Goal: Task Accomplishment & Management: Manage account settings

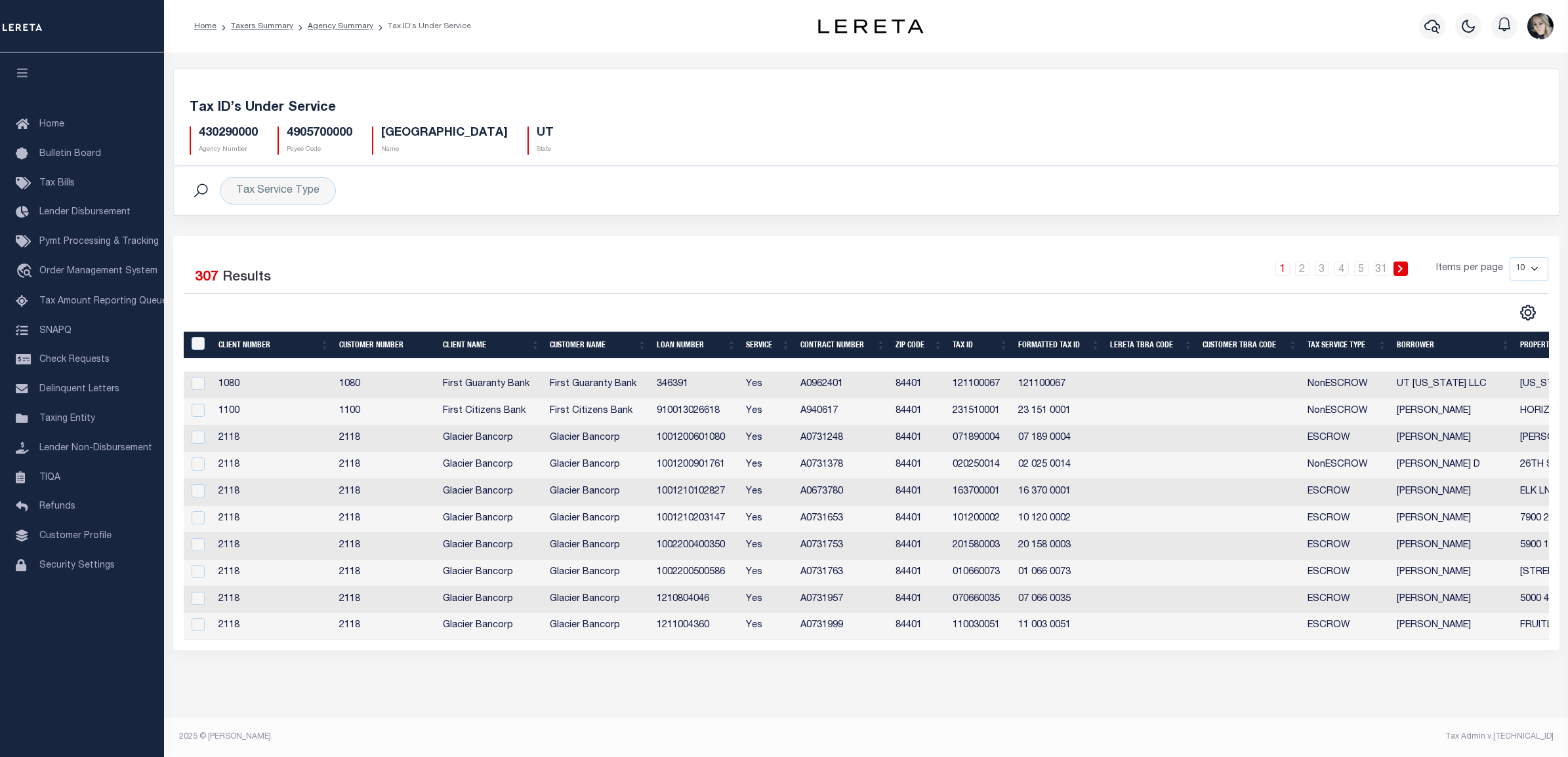
click at [248, 132] on h5 "430290000" at bounding box center [229, 134] width 59 height 14
click at [317, 21] on li "Agency Summary" at bounding box center [333, 27] width 80 height 12
click at [320, 27] on link "Agency Summary" at bounding box center [340, 26] width 65 height 8
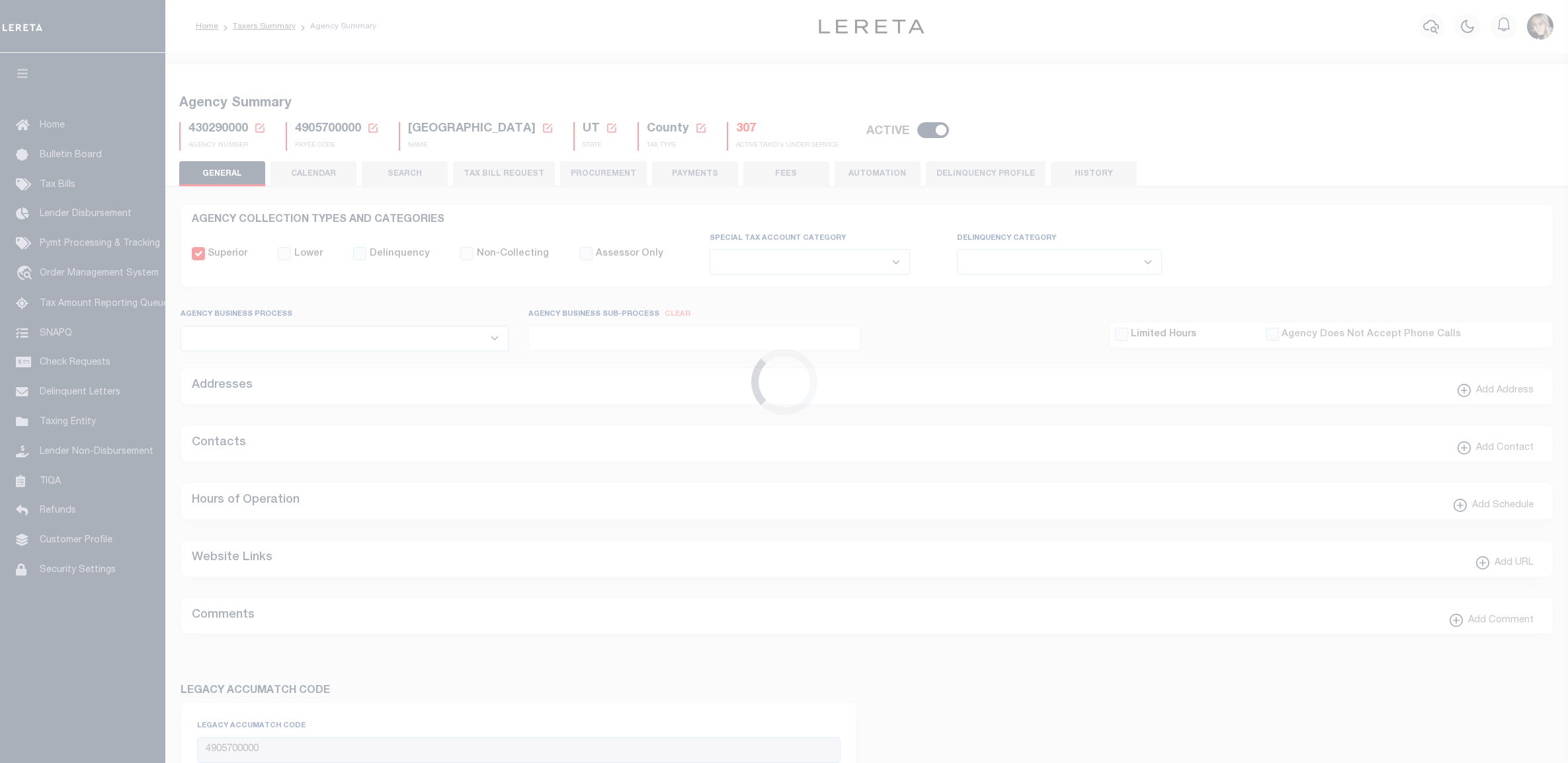
select select
click at [258, 132] on icon at bounding box center [260, 128] width 9 height 9
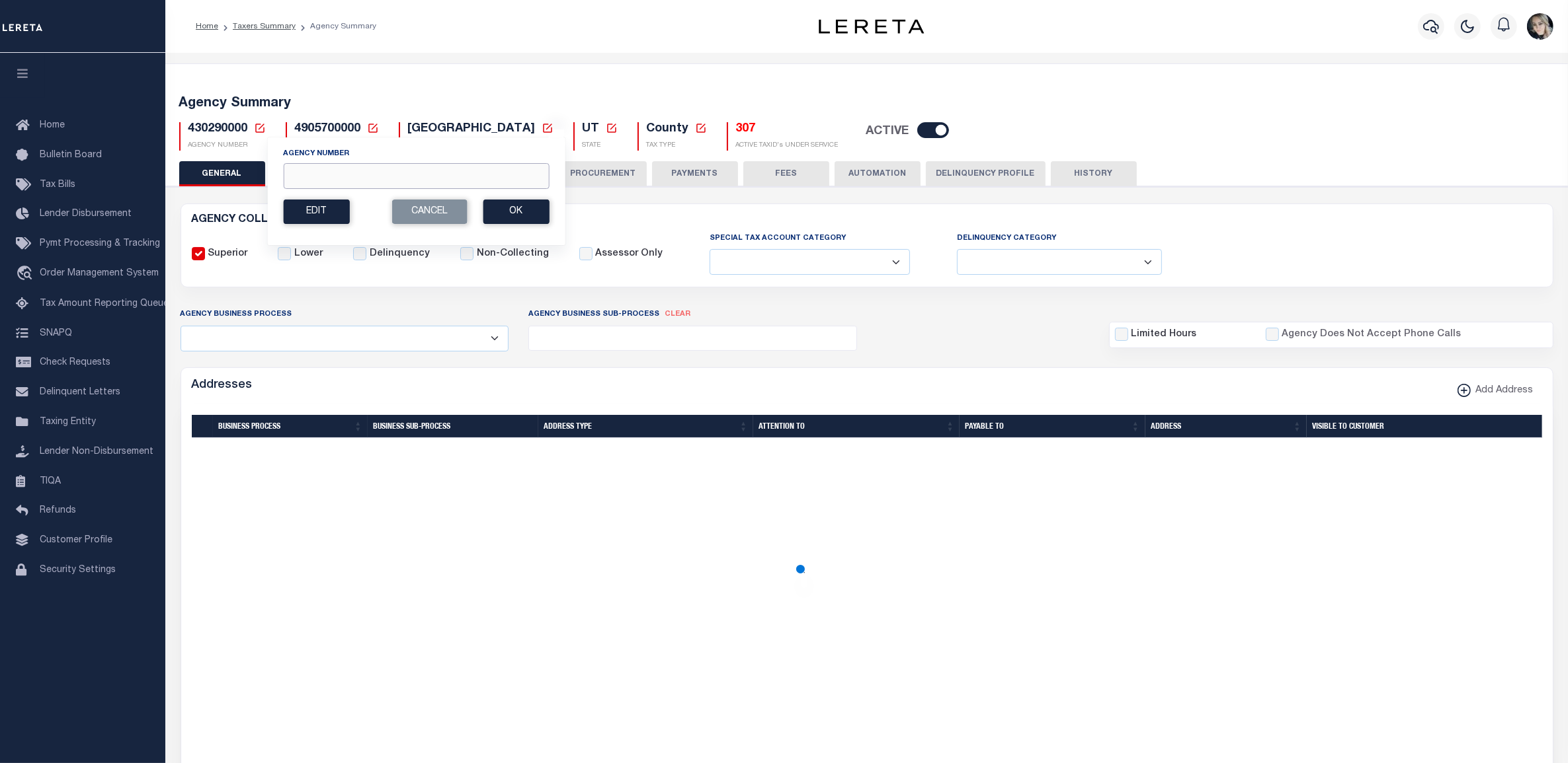
click at [372, 181] on input "Agency Number" at bounding box center [416, 176] width 266 height 26
paste input "010160000"
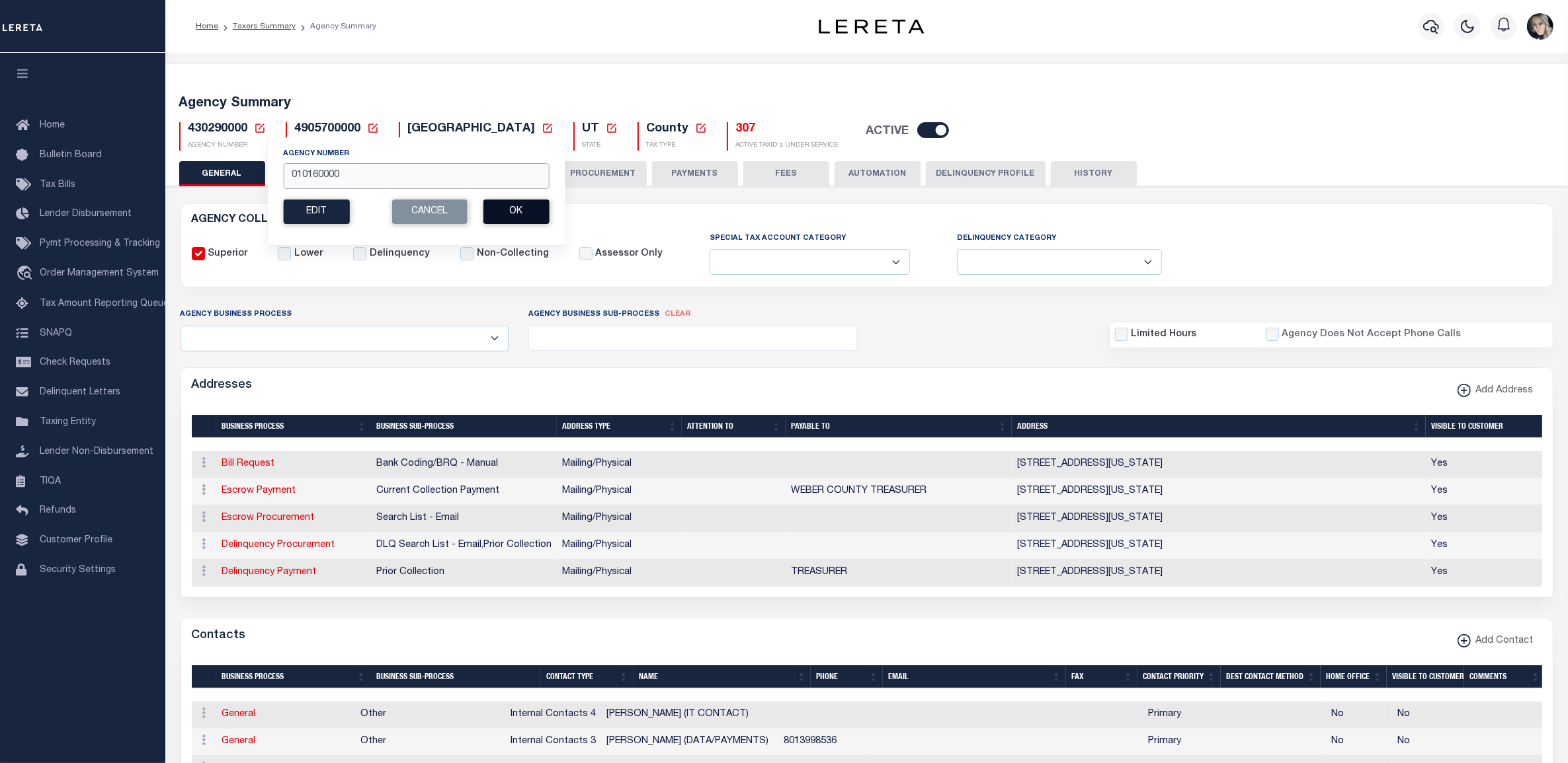
type input "010160000"
click at [547, 213] on button "Ok" at bounding box center [515, 212] width 66 height 24
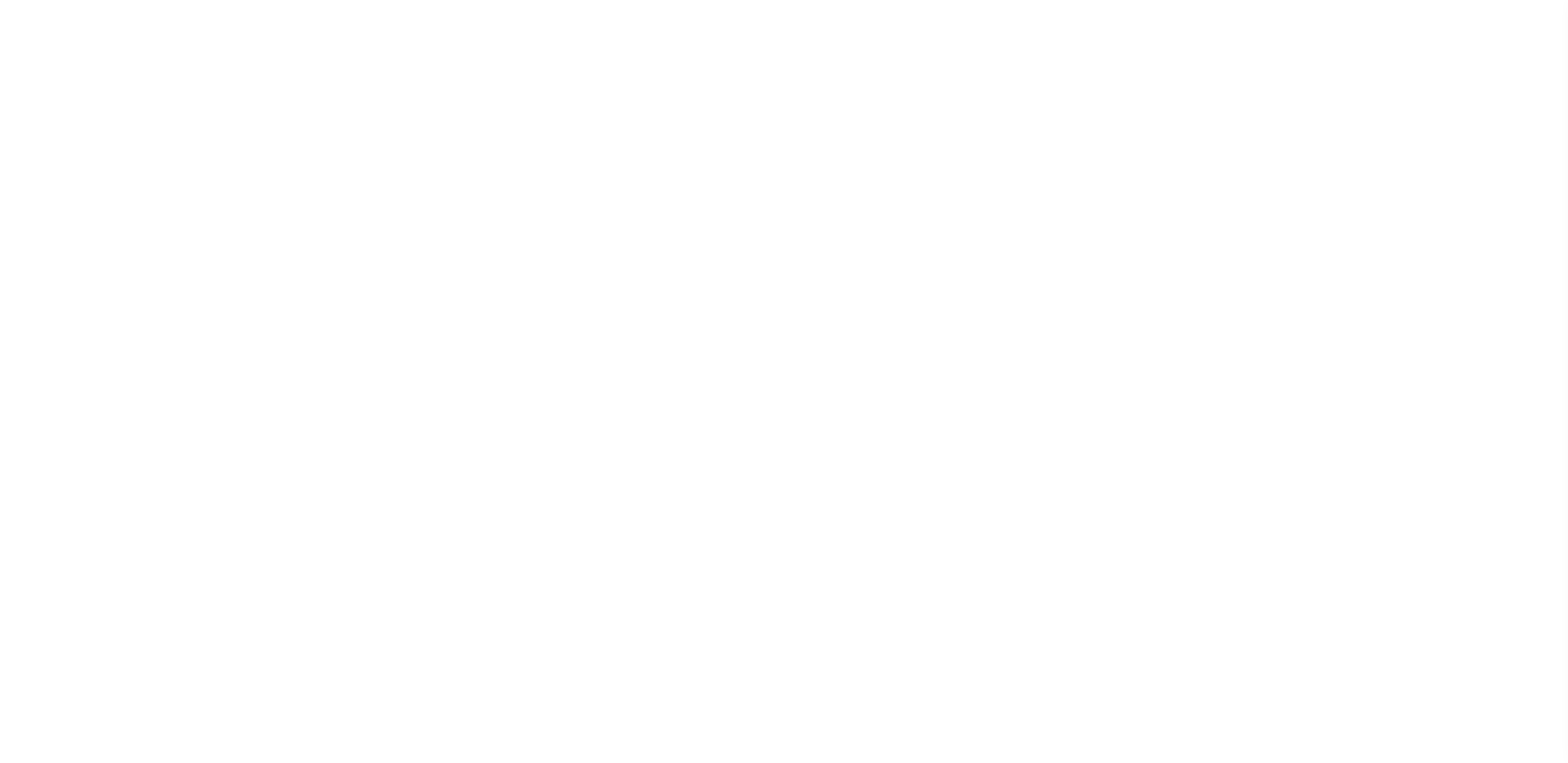
select select
checkbox input "false"
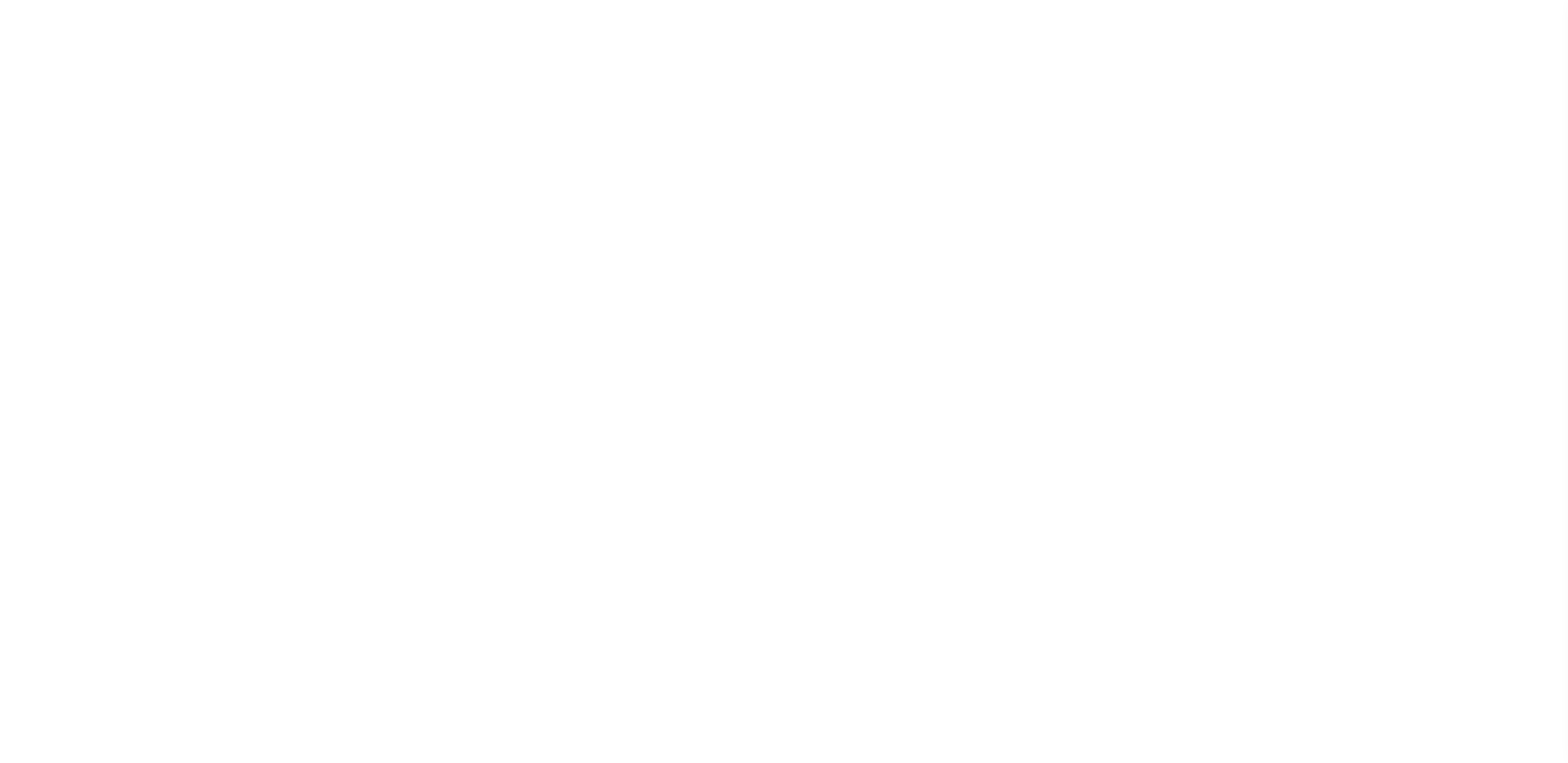
checkbox input "false"
type input "103100000"
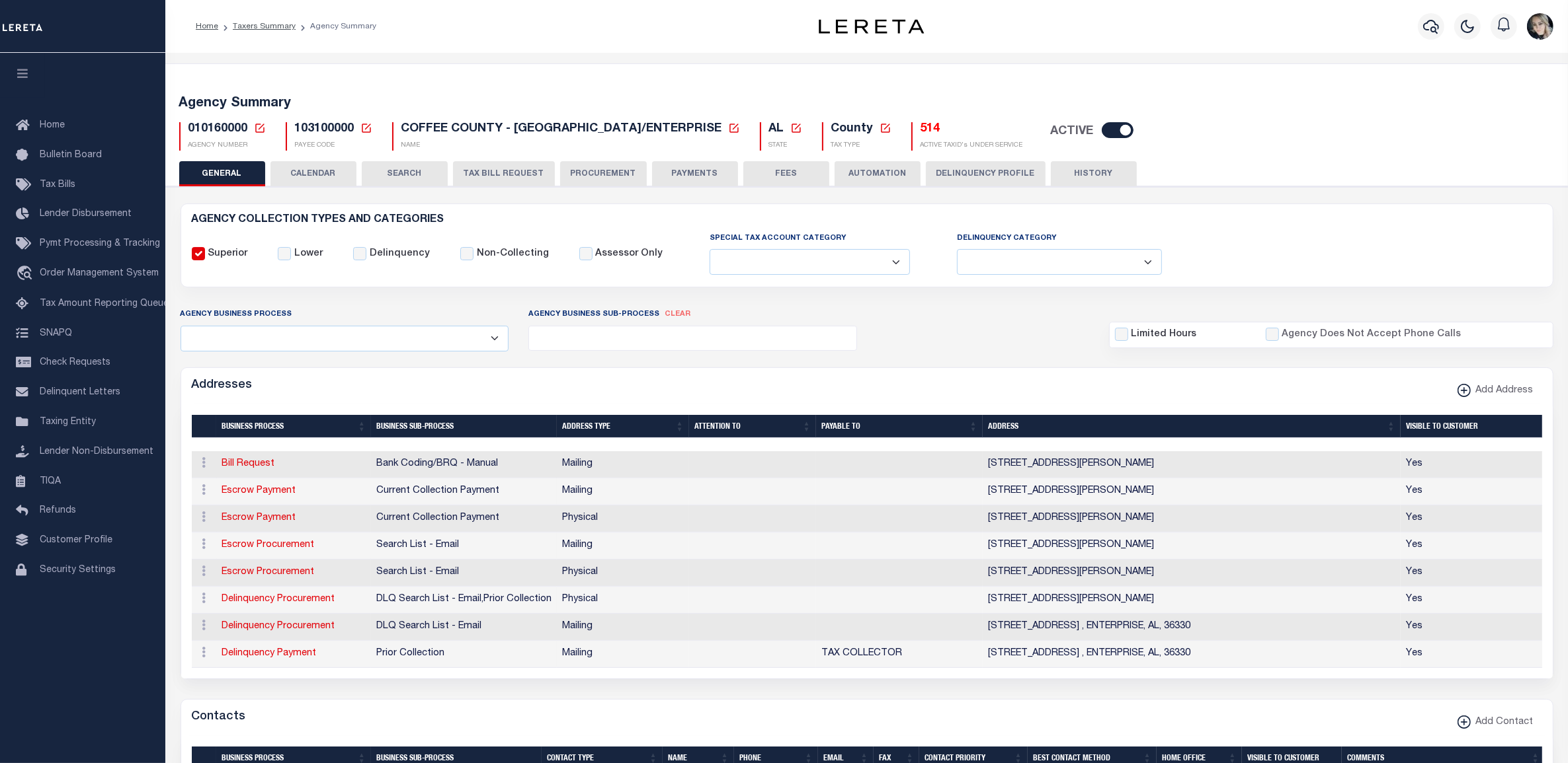
click at [744, 86] on div "Agency Summary 010160000 Agency Number Edit Cancel Ok New Agency Number Cancel …" at bounding box center [867, 120] width 1407 height 81
click at [252, 128] on h5 "010160000 Agency Number Edit Cancel Ok Cancel Ok" at bounding box center [227, 129] width 77 height 15
click at [259, 127] on icon at bounding box center [260, 129] width 12 height 12
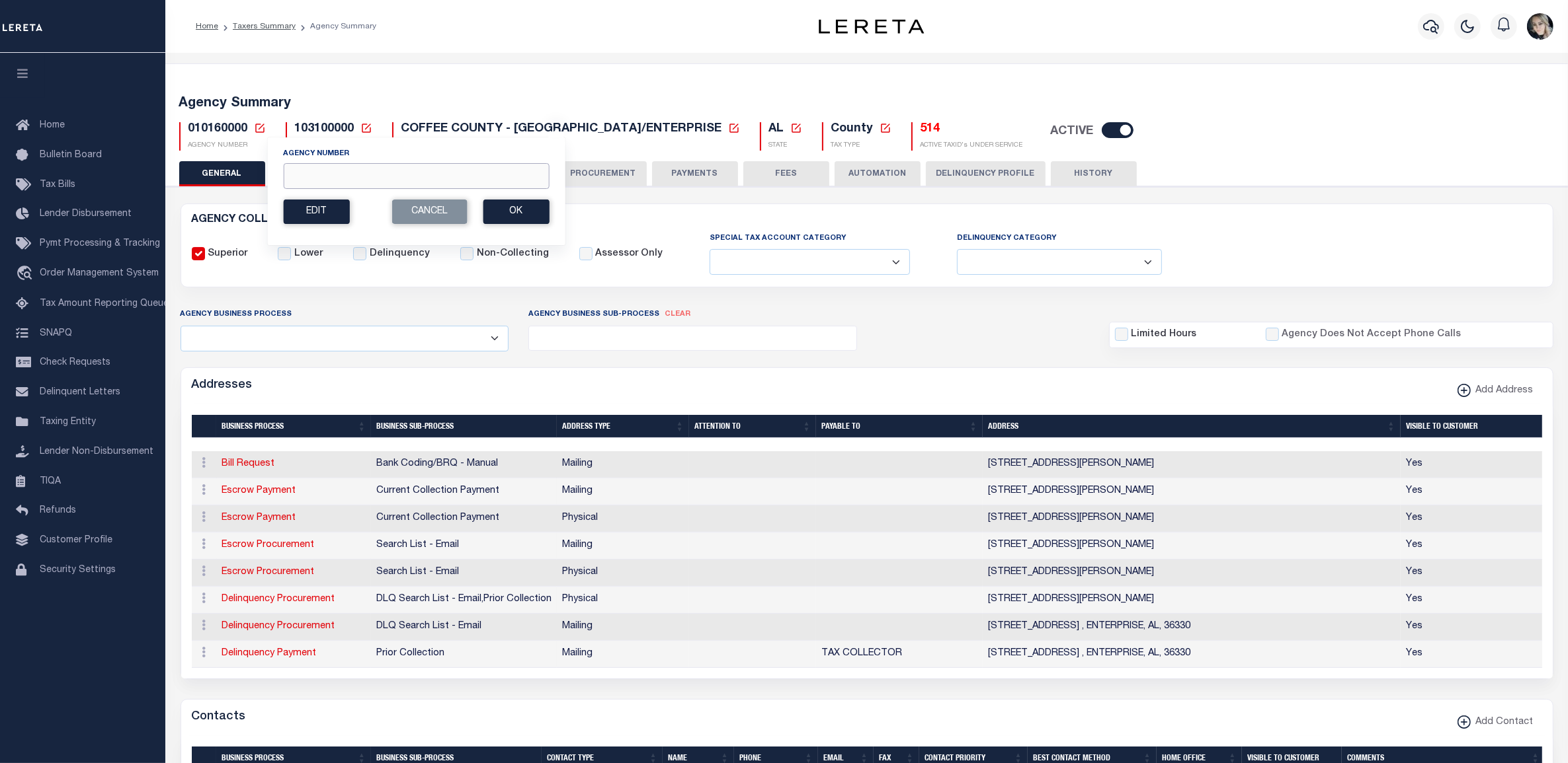
click at [339, 178] on input "Agency Number" at bounding box center [416, 176] width 266 height 26
paste input "200140243"
type input "200140243"
click at [541, 219] on button "Ok" at bounding box center [515, 212] width 66 height 24
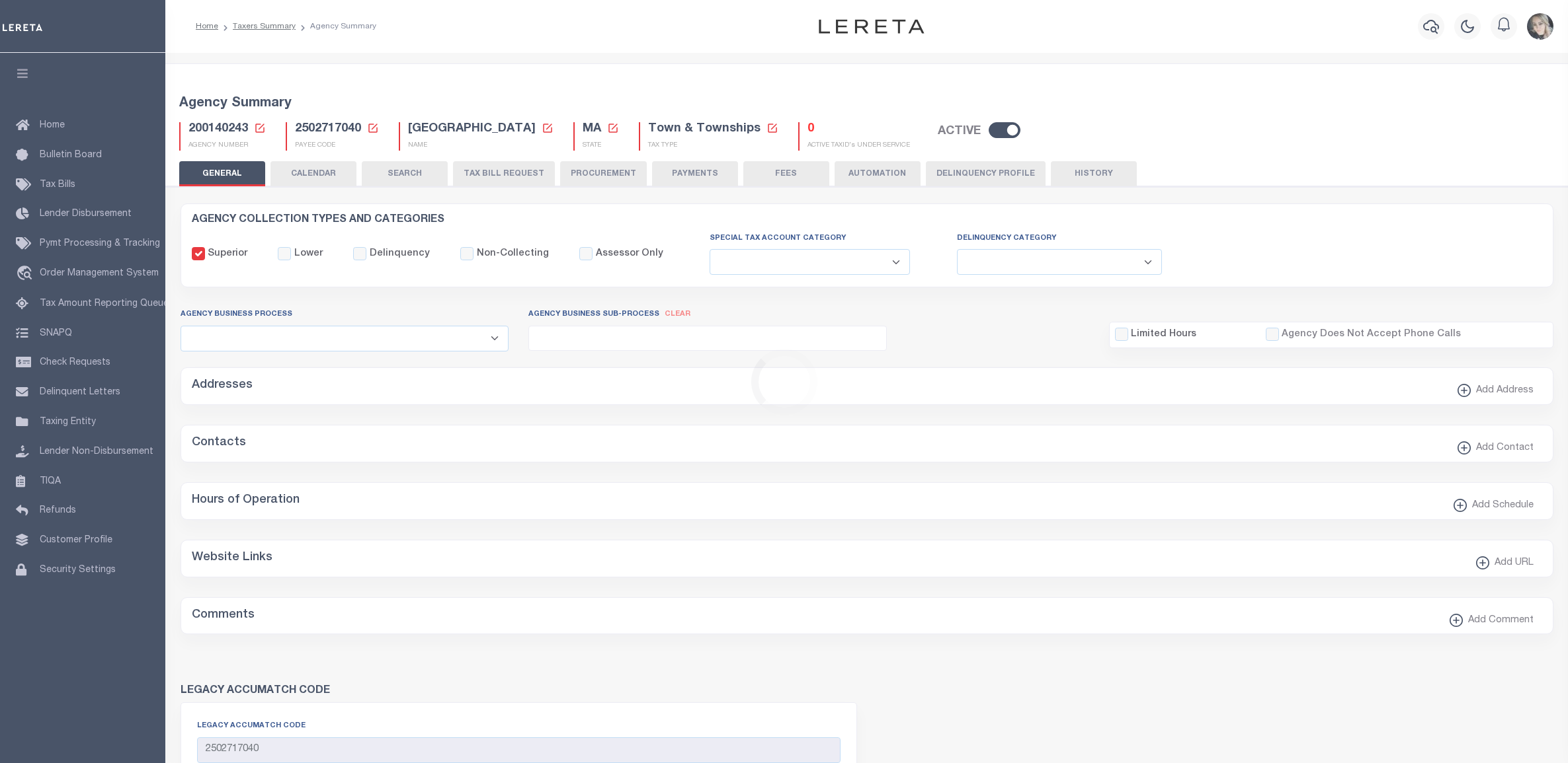
select select
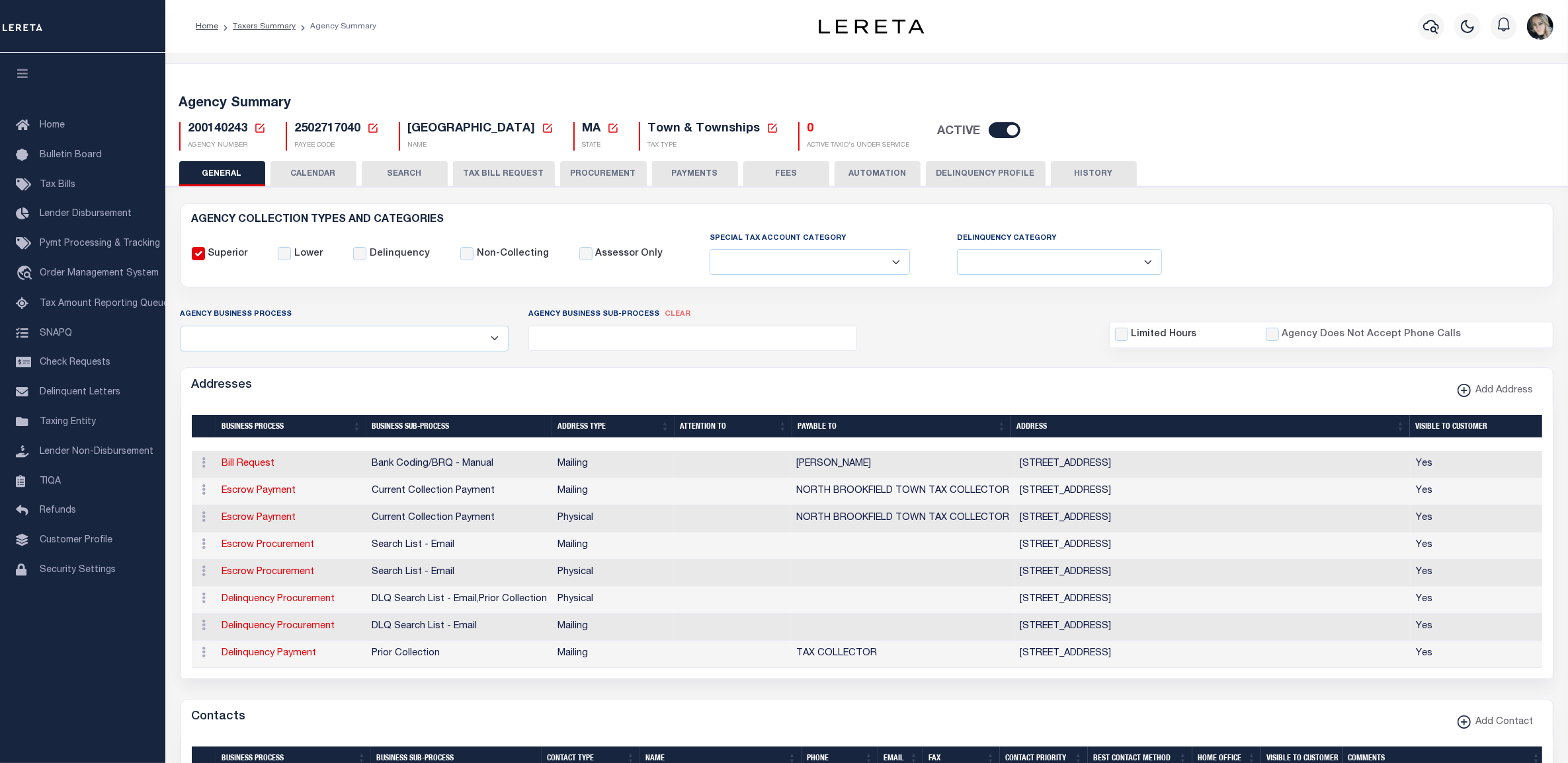
click at [260, 126] on icon at bounding box center [260, 129] width 12 height 12
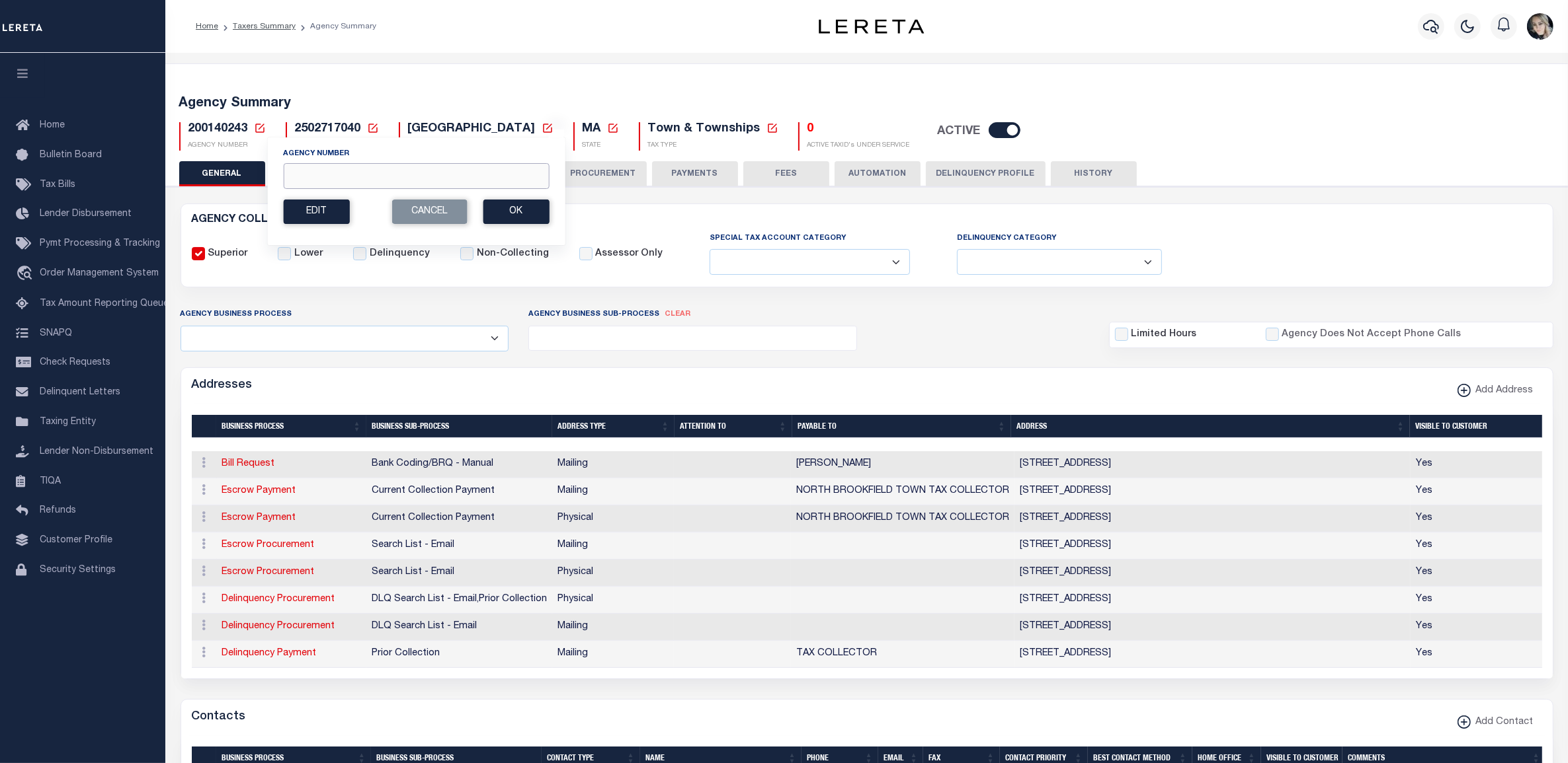
click at [457, 178] on input "Agency Number" at bounding box center [416, 176] width 266 height 26
paste input "240430000"
type input "240430000"
click at [516, 214] on button "Ok" at bounding box center [515, 212] width 66 height 24
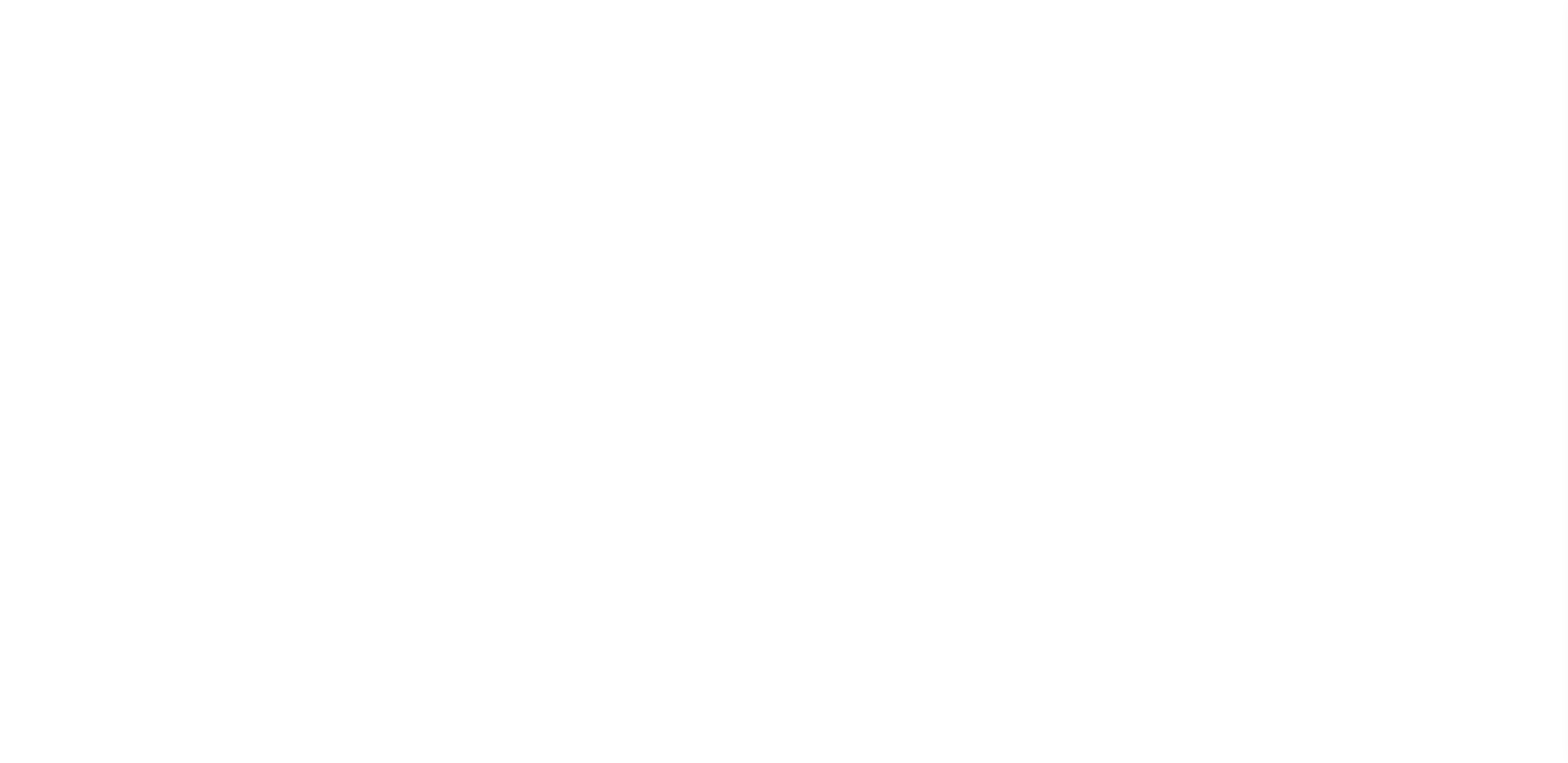
select select
checkbox input "false"
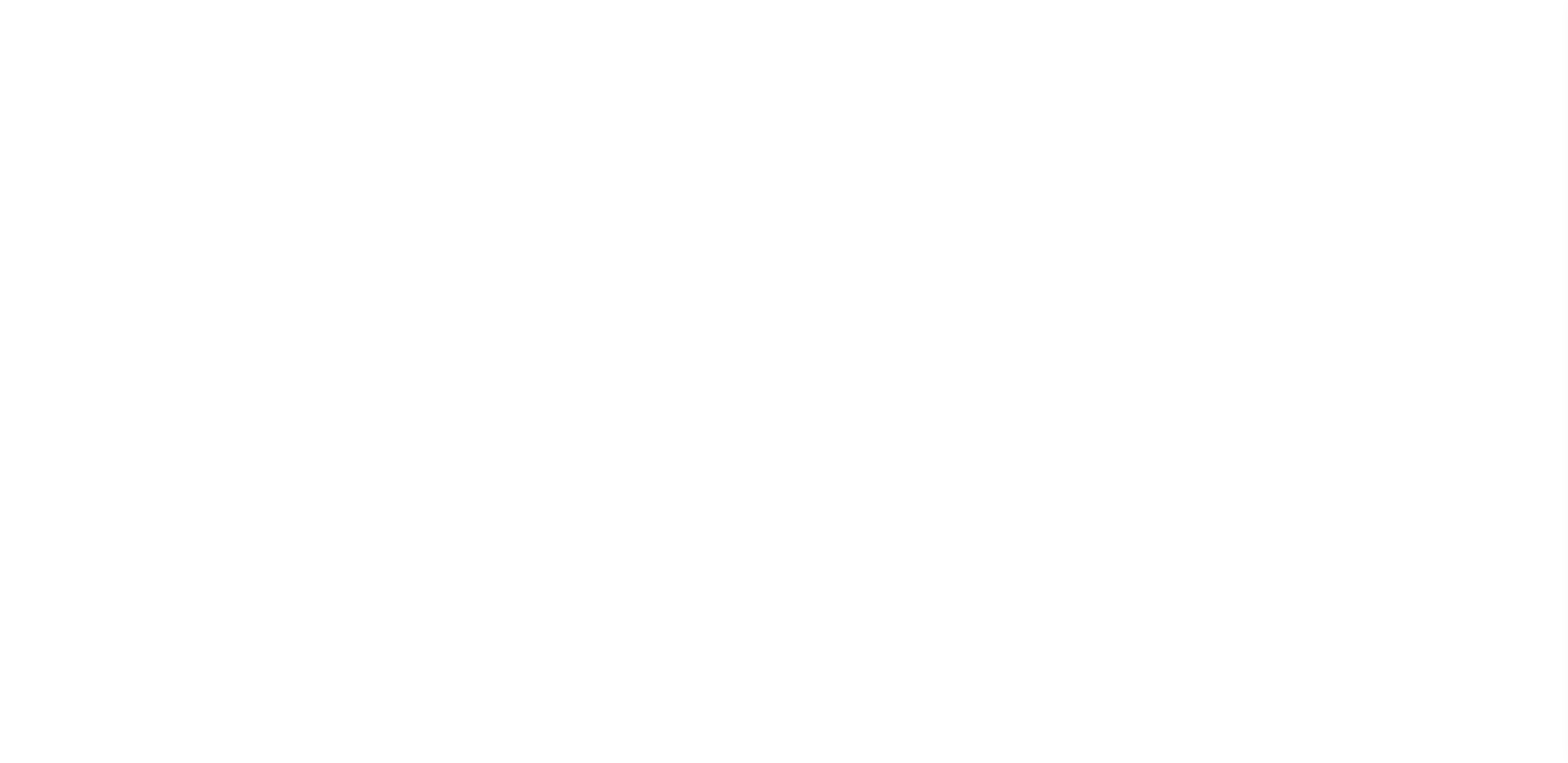
checkbox input "false"
type input "2908500000"
